Goal: Find specific page/section: Find specific page/section

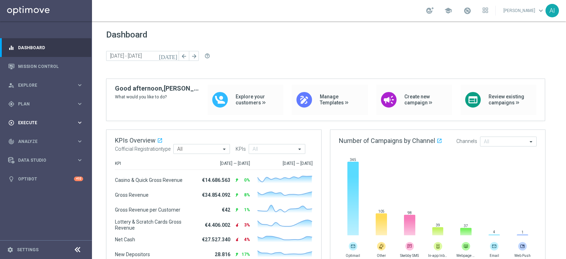
click at [47, 123] on span "Execute" at bounding box center [47, 123] width 58 height 4
click at [47, 135] on link "Campaign Builder" at bounding box center [45, 137] width 55 height 6
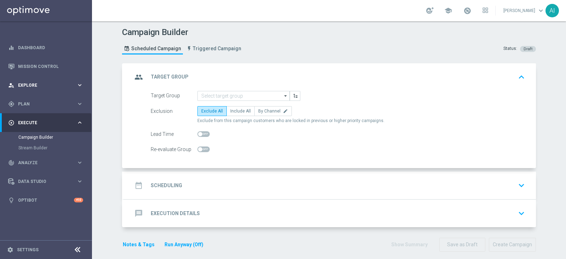
click at [41, 85] on span "Explore" at bounding box center [47, 85] width 58 height 4
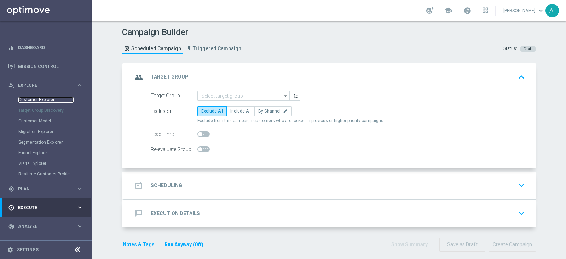
click at [37, 101] on link "Customer Explorer" at bounding box center [45, 100] width 55 height 6
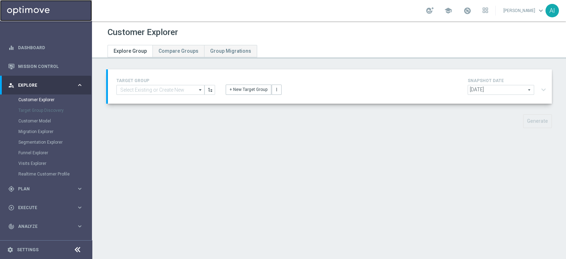
click at [26, 8] on link at bounding box center [46, 10] width 92 height 21
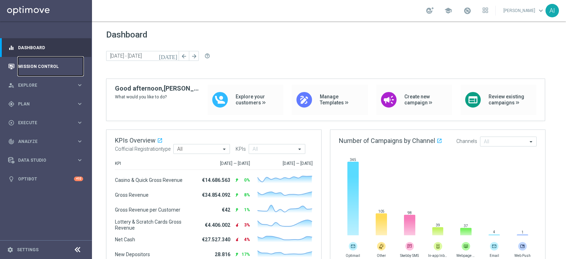
click at [54, 70] on link "Mission Control" at bounding box center [50, 66] width 65 height 19
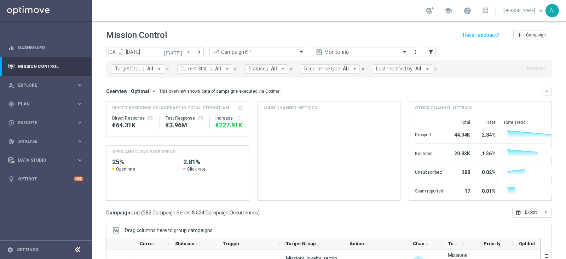
click at [388, 69] on span "Last modified by:" at bounding box center [395, 69] width 38 height 6
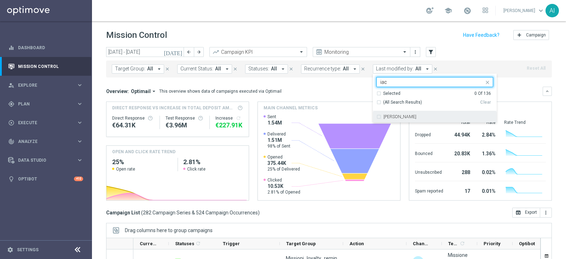
click at [400, 119] on div "Antonio Iacovone" at bounding box center [435, 116] width 117 height 11
type input "iac"
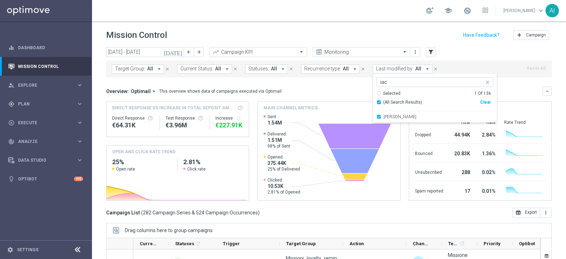
click at [508, 93] on div "Overview: Optimail arrow_drop_down This overview shows data of campaigns execut…" at bounding box center [324, 91] width 437 height 6
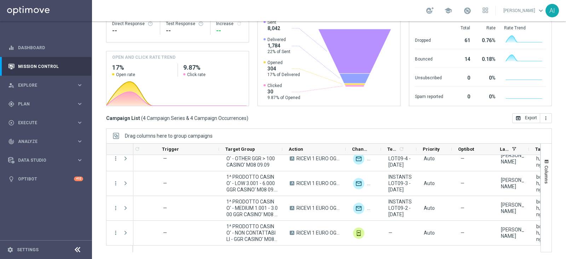
scroll to position [0, 61]
